Goal: Find specific page/section: Find specific page/section

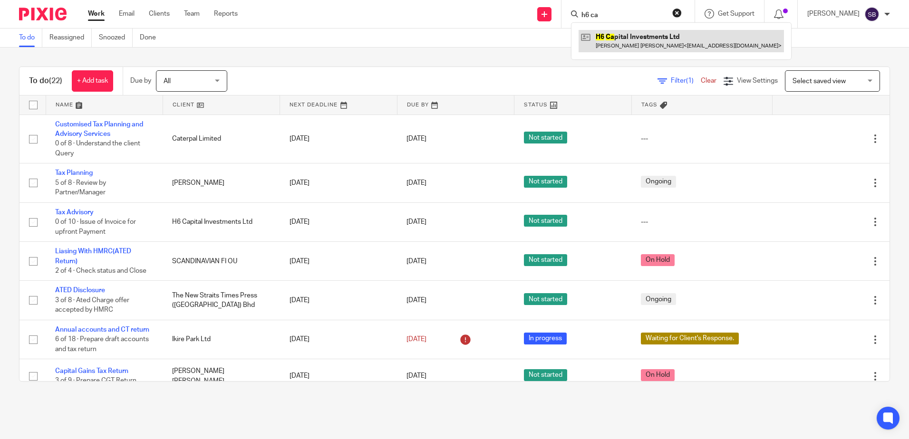
type input "h6 ca"
click at [652, 47] on link at bounding box center [680, 41] width 205 height 22
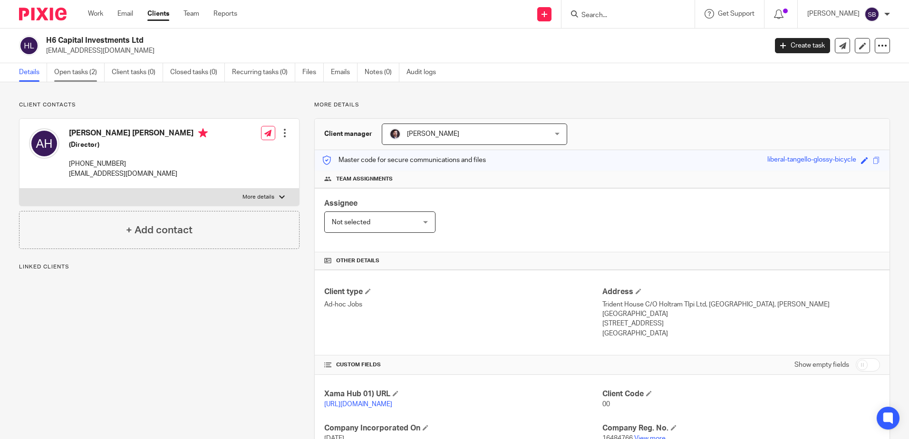
click at [87, 66] on link "Open tasks (2)" at bounding box center [79, 72] width 50 height 19
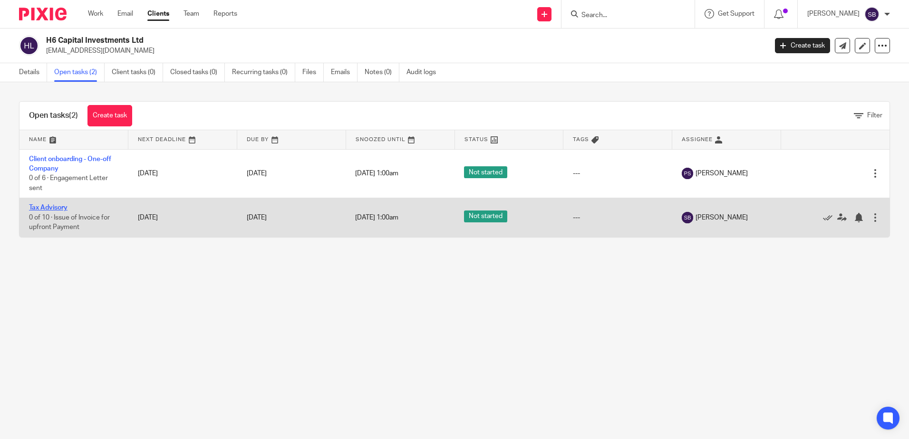
click at [53, 205] on link "Tax Advisory" at bounding box center [48, 207] width 38 height 7
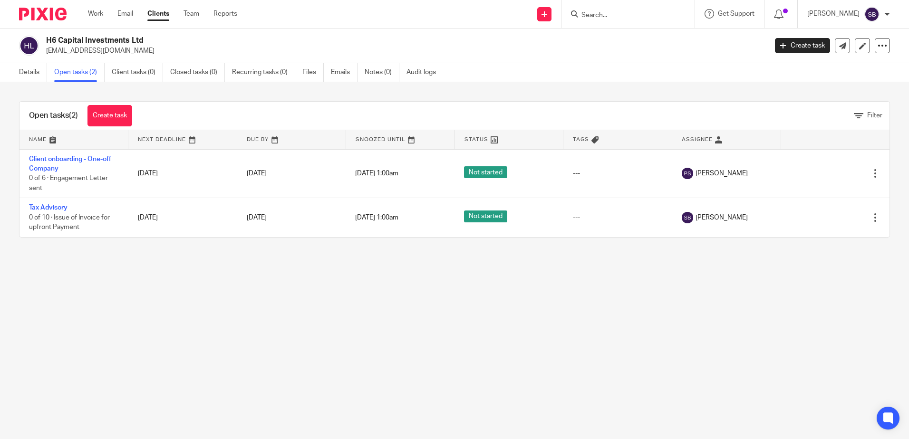
click at [250, 271] on main "H6 Capital Investments Ltd [EMAIL_ADDRESS][DOMAIN_NAME] Create task Update from…" at bounding box center [454, 219] width 909 height 439
drag, startPoint x: 160, startPoint y: 37, endPoint x: 47, endPoint y: 39, distance: 112.7
click at [47, 39] on h2 "H6 Capital Investments Ltd" at bounding box center [331, 41] width 571 height 10
copy h2 "H6 Capital Investments Ltd"
click at [377, 46] on p "asifhussain2009@hotmail.co.uk" at bounding box center [403, 51] width 714 height 10
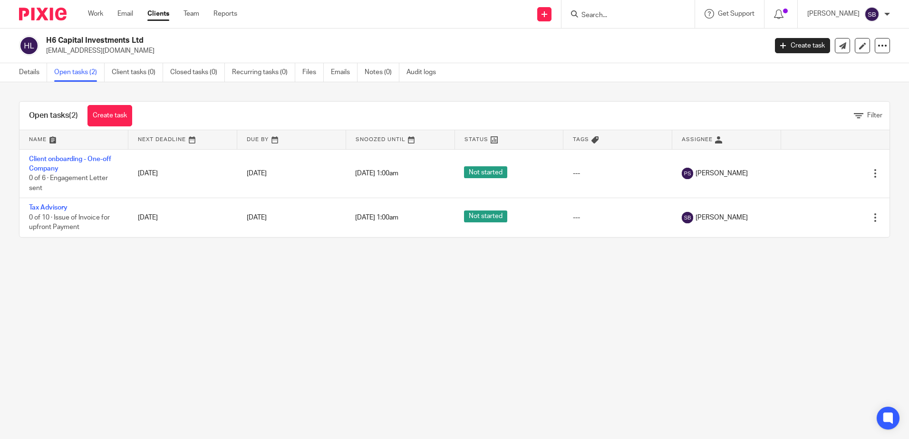
drag, startPoint x: 148, startPoint y: 51, endPoint x: 47, endPoint y: 54, distance: 100.8
click at [47, 54] on p "asifhussain2009@hotmail.co.uk" at bounding box center [403, 51] width 714 height 10
copy p "asifhussain2009@hotmail.co.uk"
click at [631, 16] on input "Search" at bounding box center [623, 15] width 86 height 9
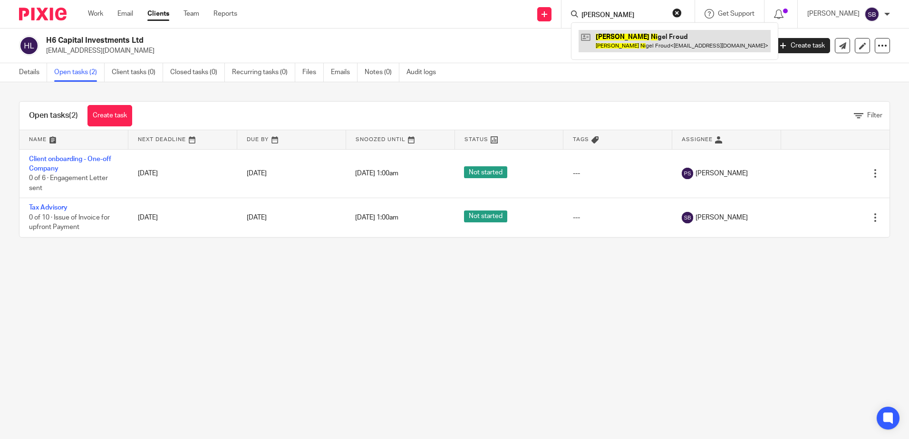
type input "peter ni"
click at [638, 45] on link at bounding box center [674, 41] width 192 height 22
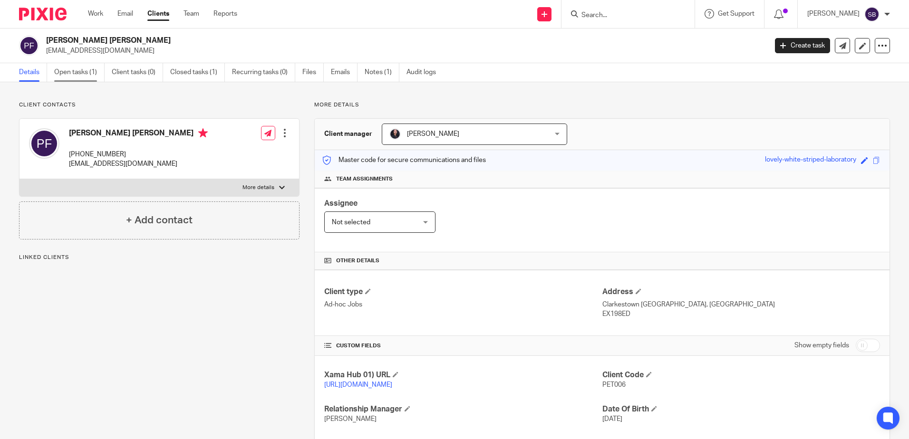
click at [84, 70] on link "Open tasks (1)" at bounding box center [79, 72] width 50 height 19
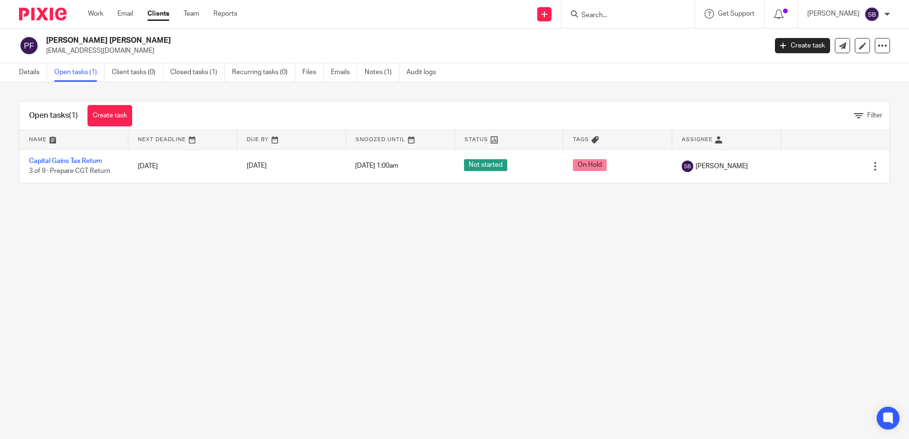
click at [230, 244] on main "[PERSON_NAME] [PERSON_NAME] [EMAIL_ADDRESS][DOMAIN_NAME] Create task Update fro…" at bounding box center [454, 219] width 909 height 439
